Goal: Find specific page/section: Find specific page/section

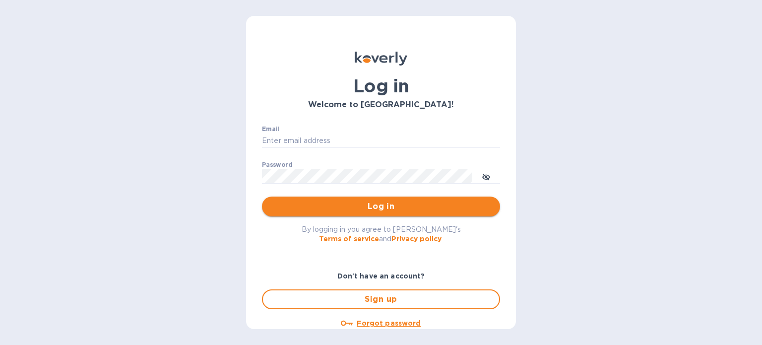
type input "erin@drinkokwines.com"
click at [400, 200] on span "Log in" at bounding box center [381, 206] width 222 height 12
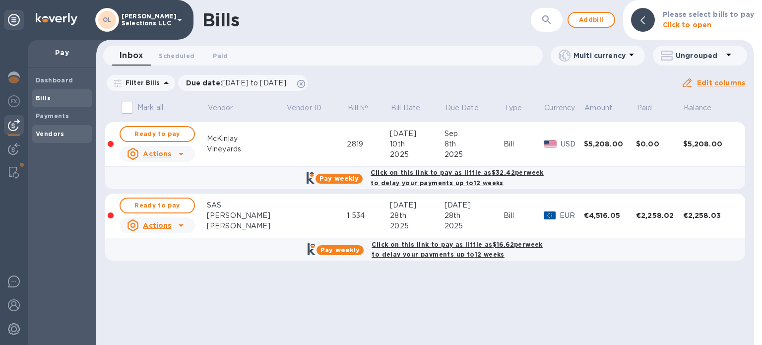
click at [56, 136] on b "Vendors" at bounding box center [50, 133] width 29 height 7
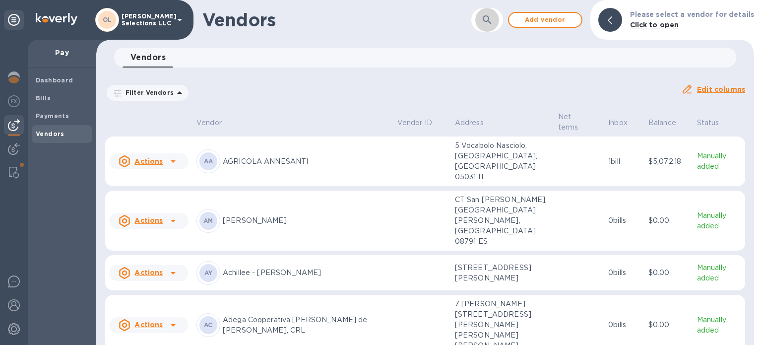
click at [486, 27] on button "button" at bounding box center [487, 20] width 24 height 24
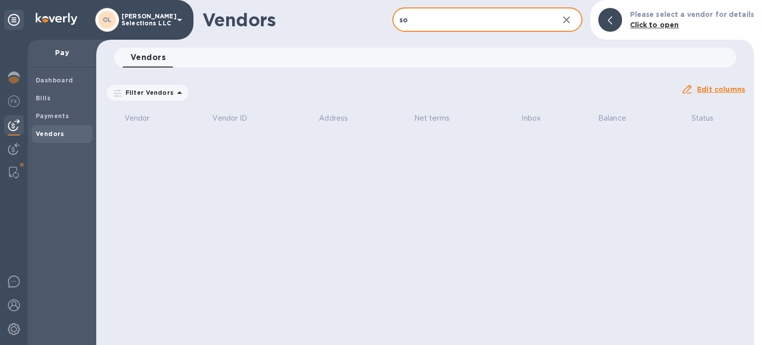
type input "s"
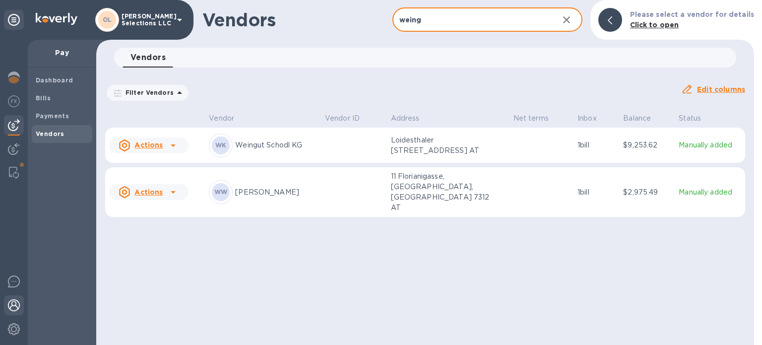
type input "weing"
click at [11, 303] on img at bounding box center [14, 305] width 12 height 12
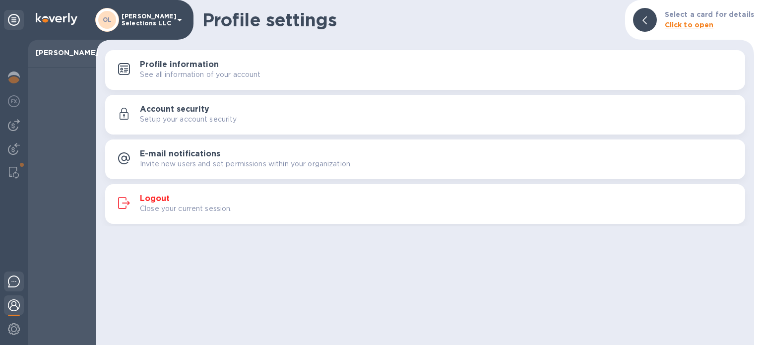
click at [13, 277] on img at bounding box center [14, 281] width 12 height 12
